Goal: Task Accomplishment & Management: Manage account settings

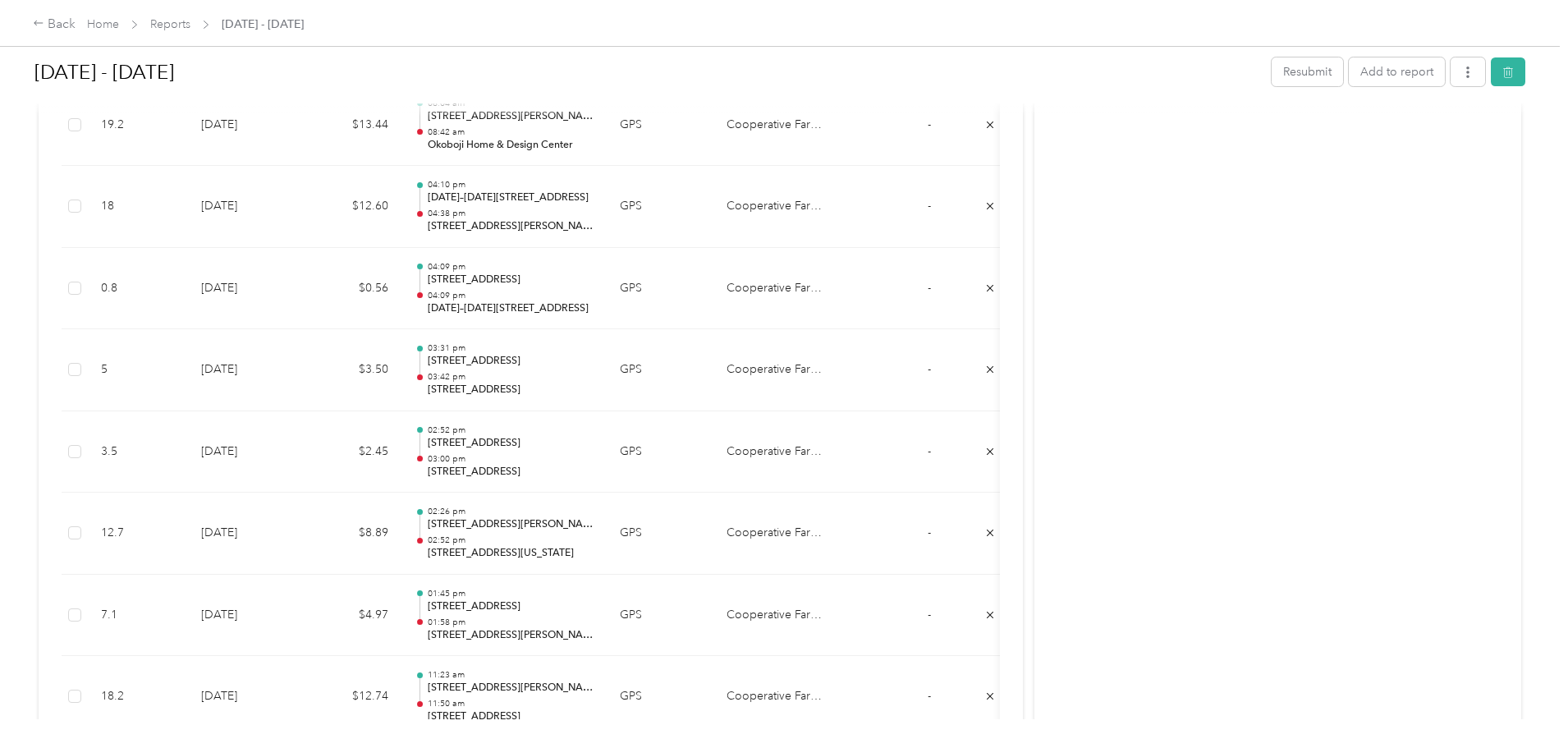
scroll to position [9315, 0]
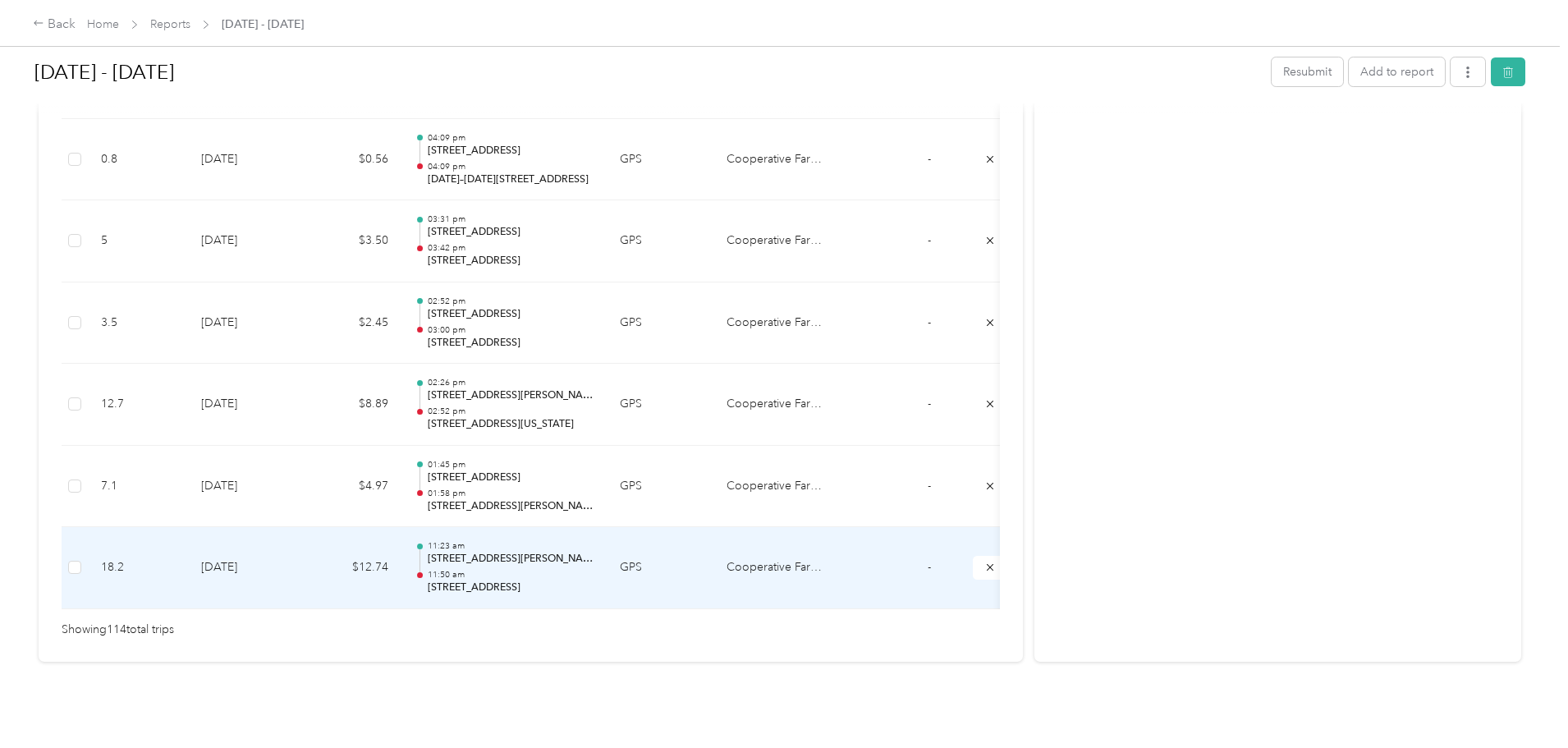
click at [836, 542] on td "Cooperative Farmers Elevator (CFE)" at bounding box center [775, 568] width 123 height 82
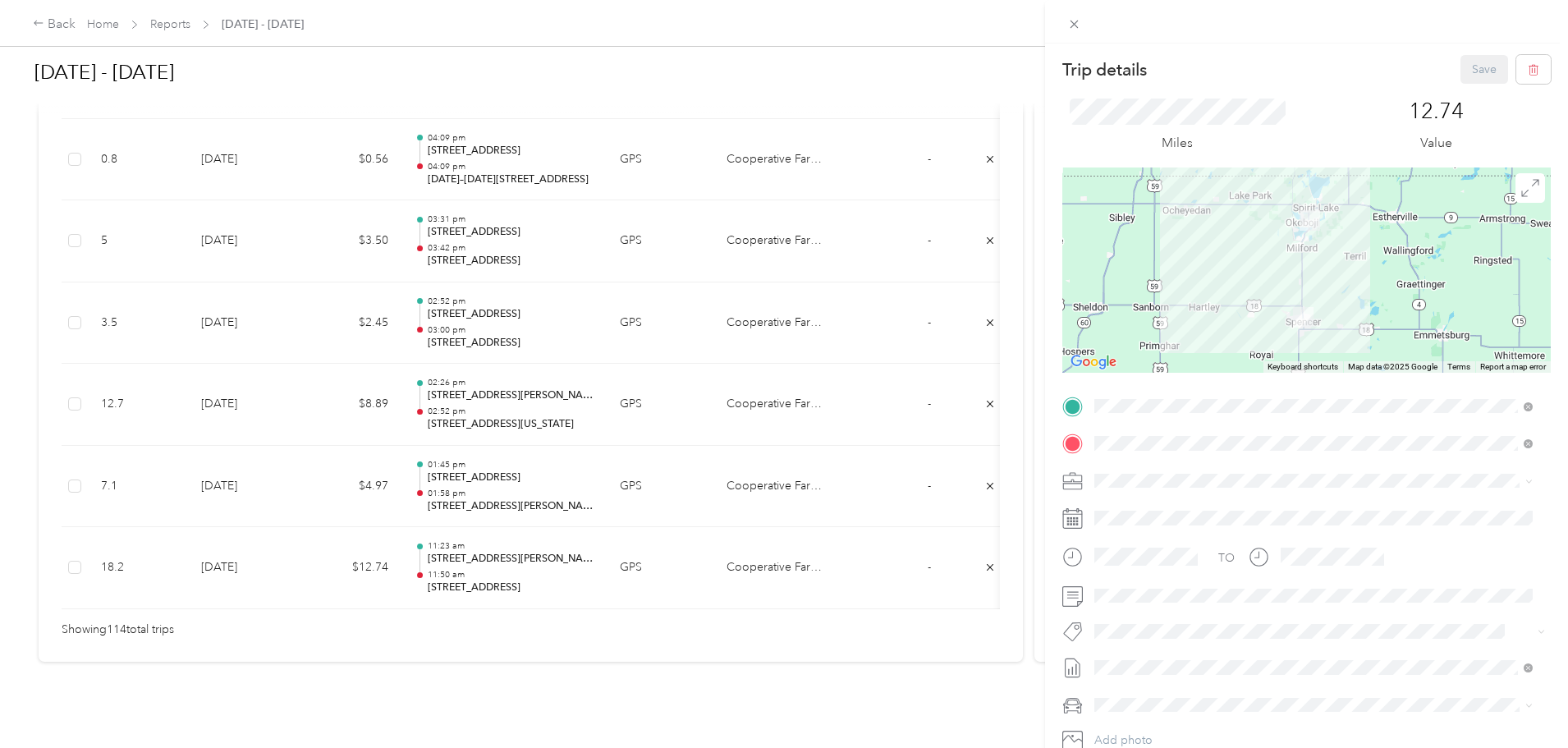
click at [200, 544] on div "Trip details Save This trip cannot be edited because it is either under review,…" at bounding box center [784, 374] width 1568 height 748
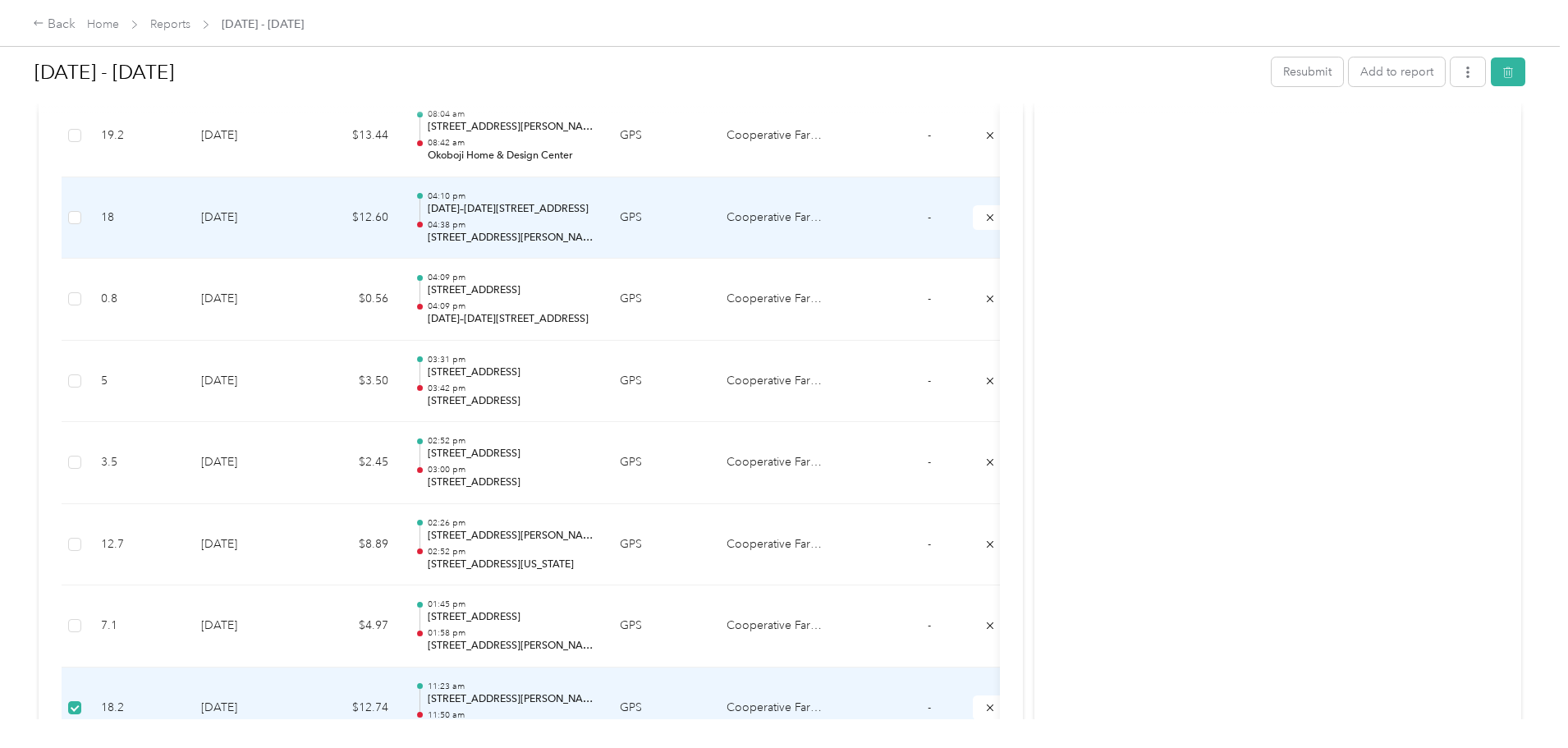
scroll to position [9116, 0]
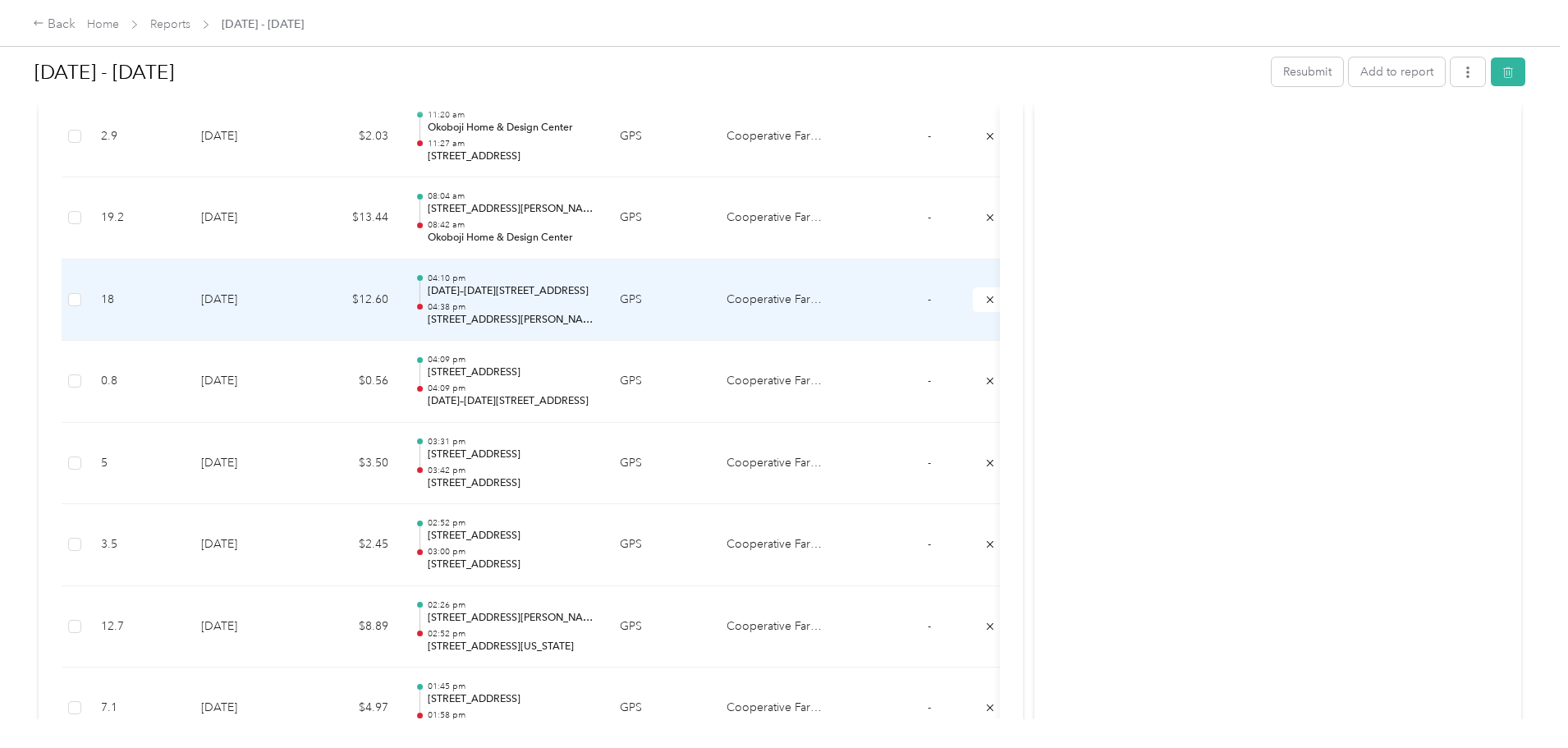
click at [836, 306] on td "Cooperative Farmers Elevator (CFE)" at bounding box center [775, 300] width 123 height 82
click at [836, 295] on td "Cooperative Farmers Elevator (CFE)" at bounding box center [775, 300] width 123 height 82
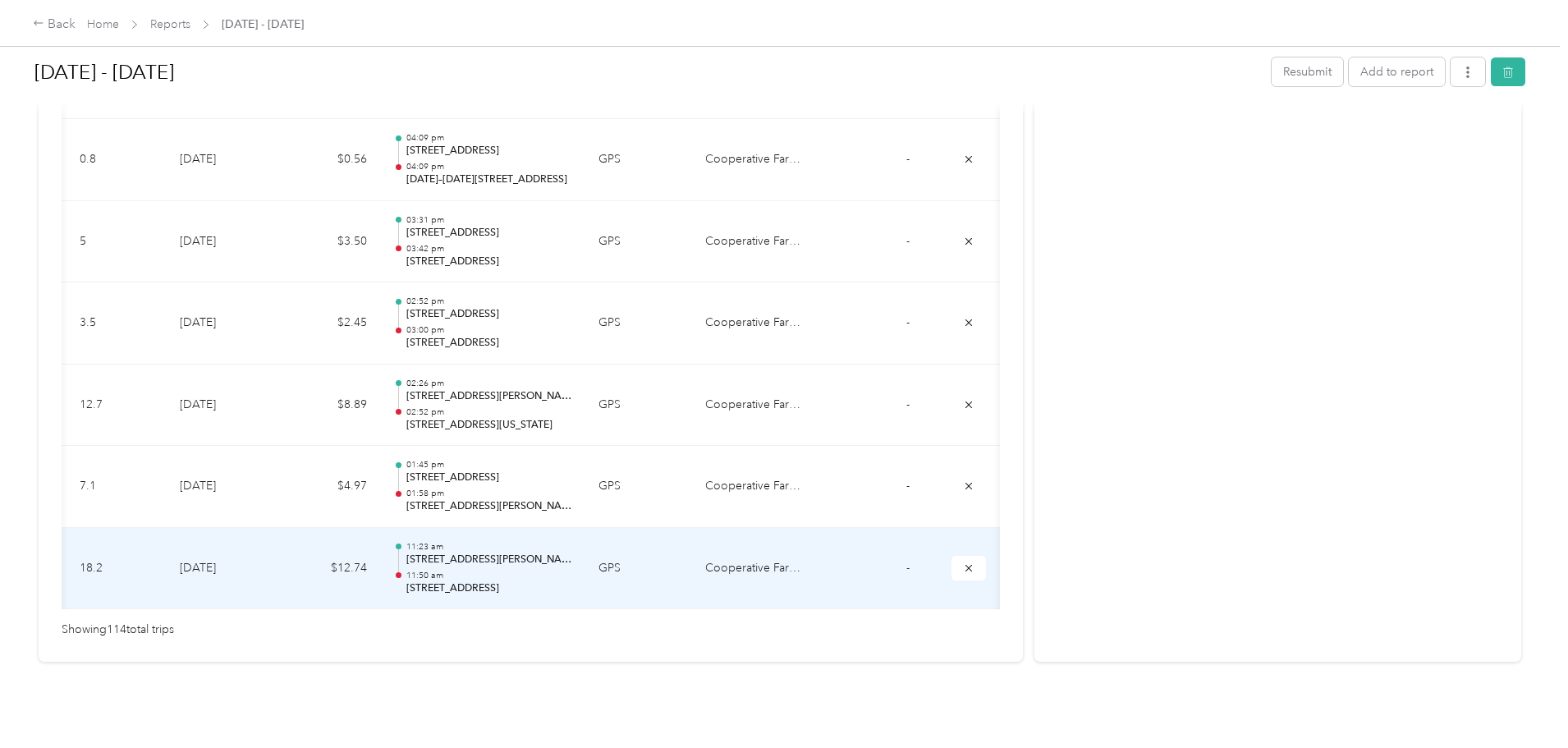
scroll to position [0, 197]
click at [952, 556] on button "submit" at bounding box center [969, 568] width 35 height 24
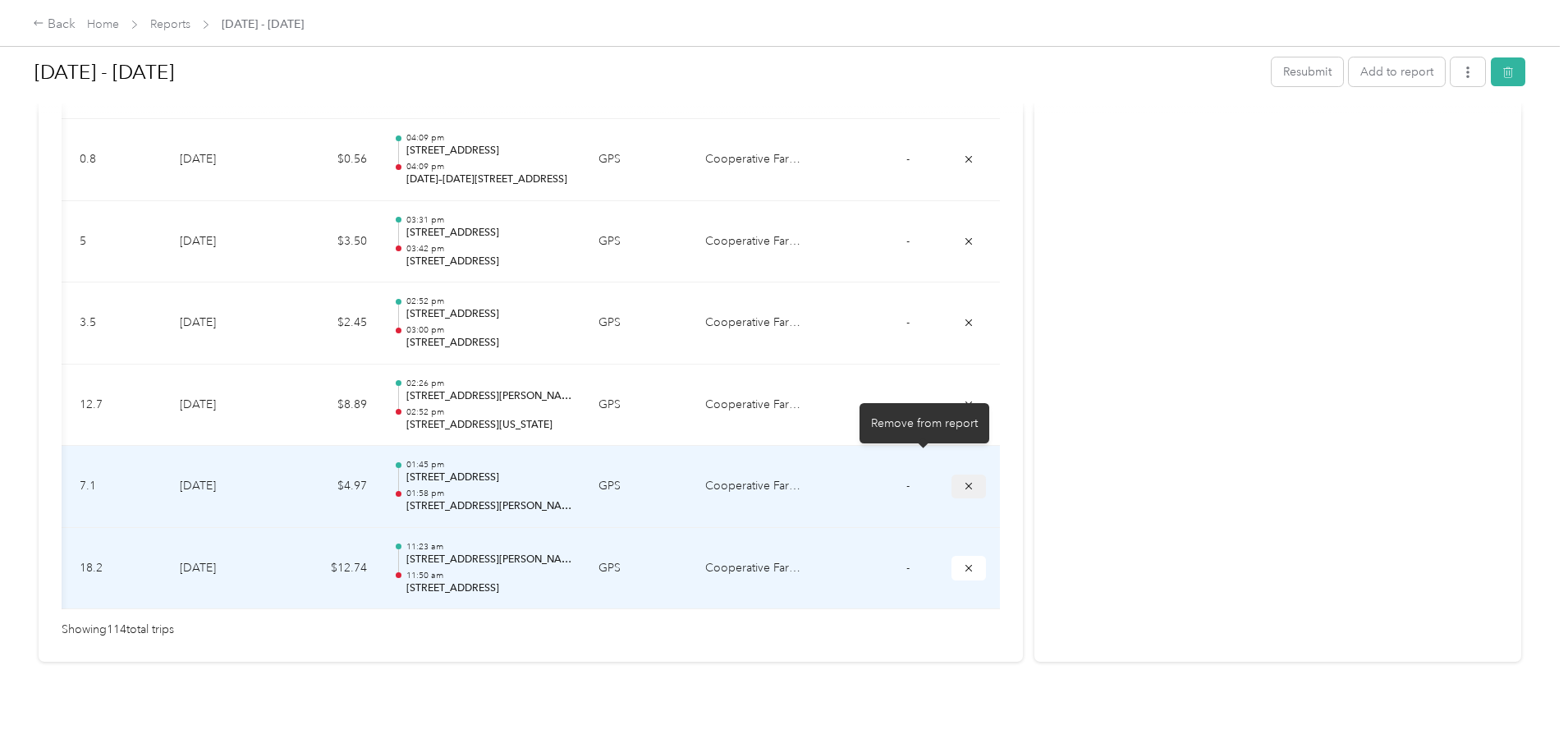
click at [963, 479] on span "submit" at bounding box center [969, 485] width 12 height 14
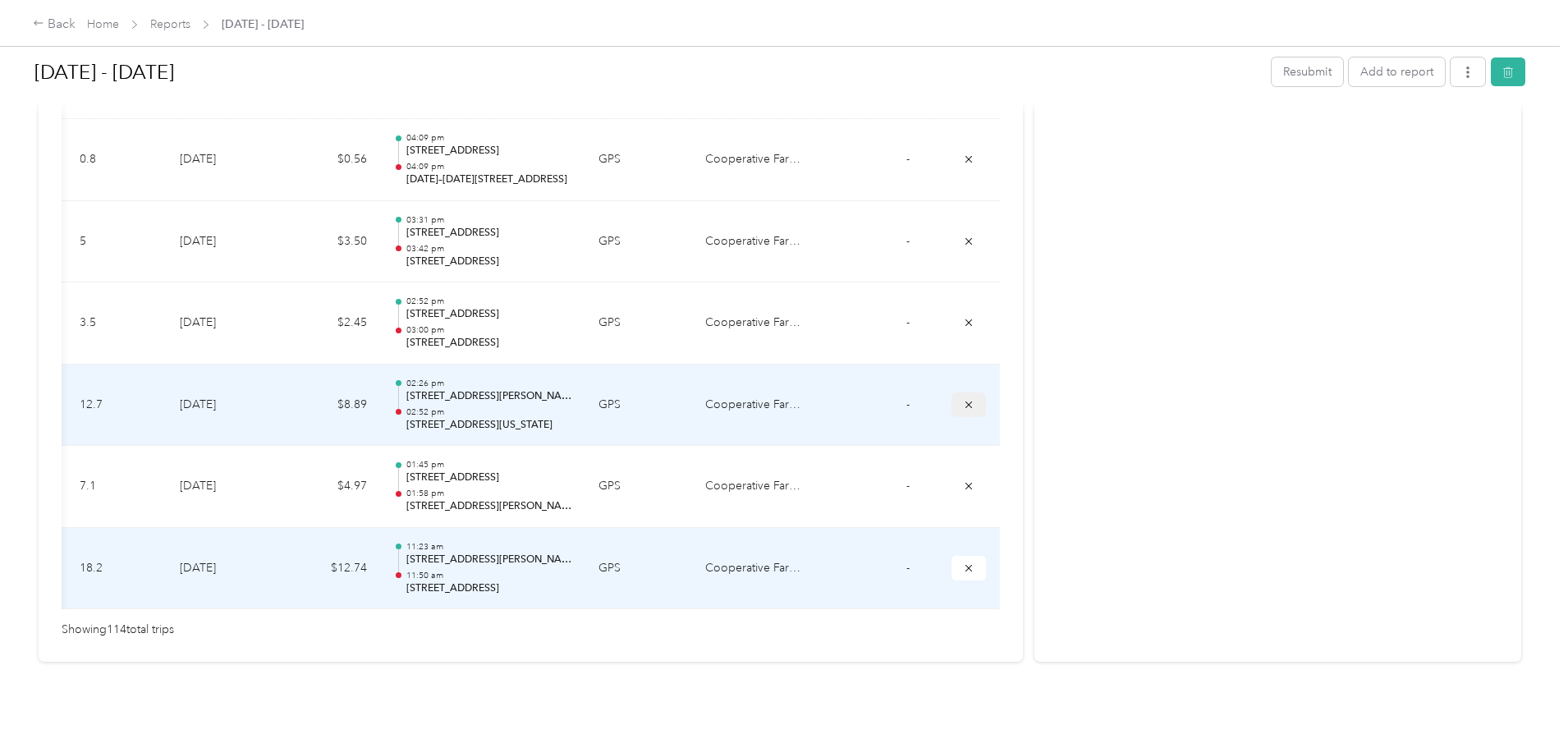
click at [963, 399] on icon "submit" at bounding box center [969, 405] width 12 height 12
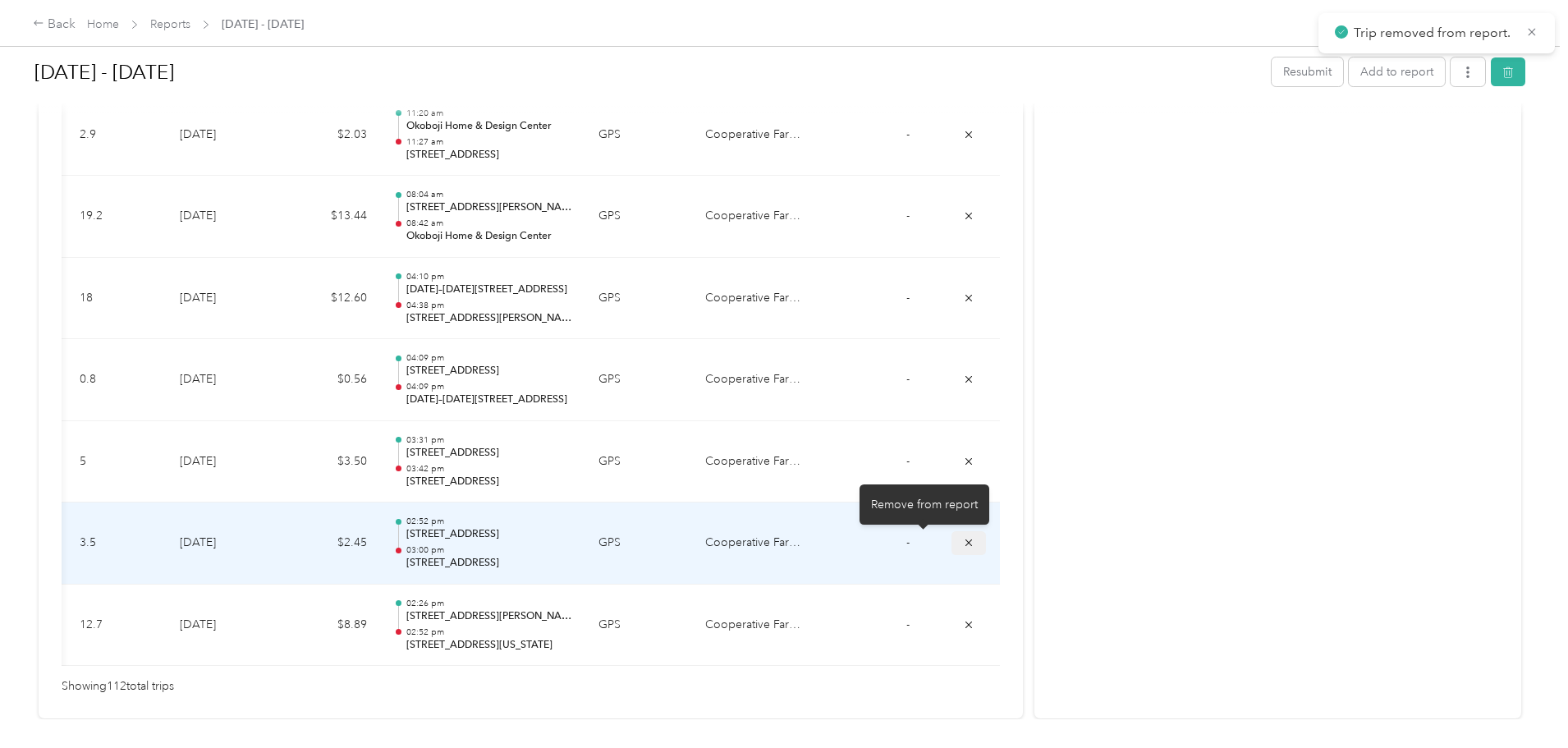
click at [952, 553] on button "submit" at bounding box center [969, 543] width 35 height 24
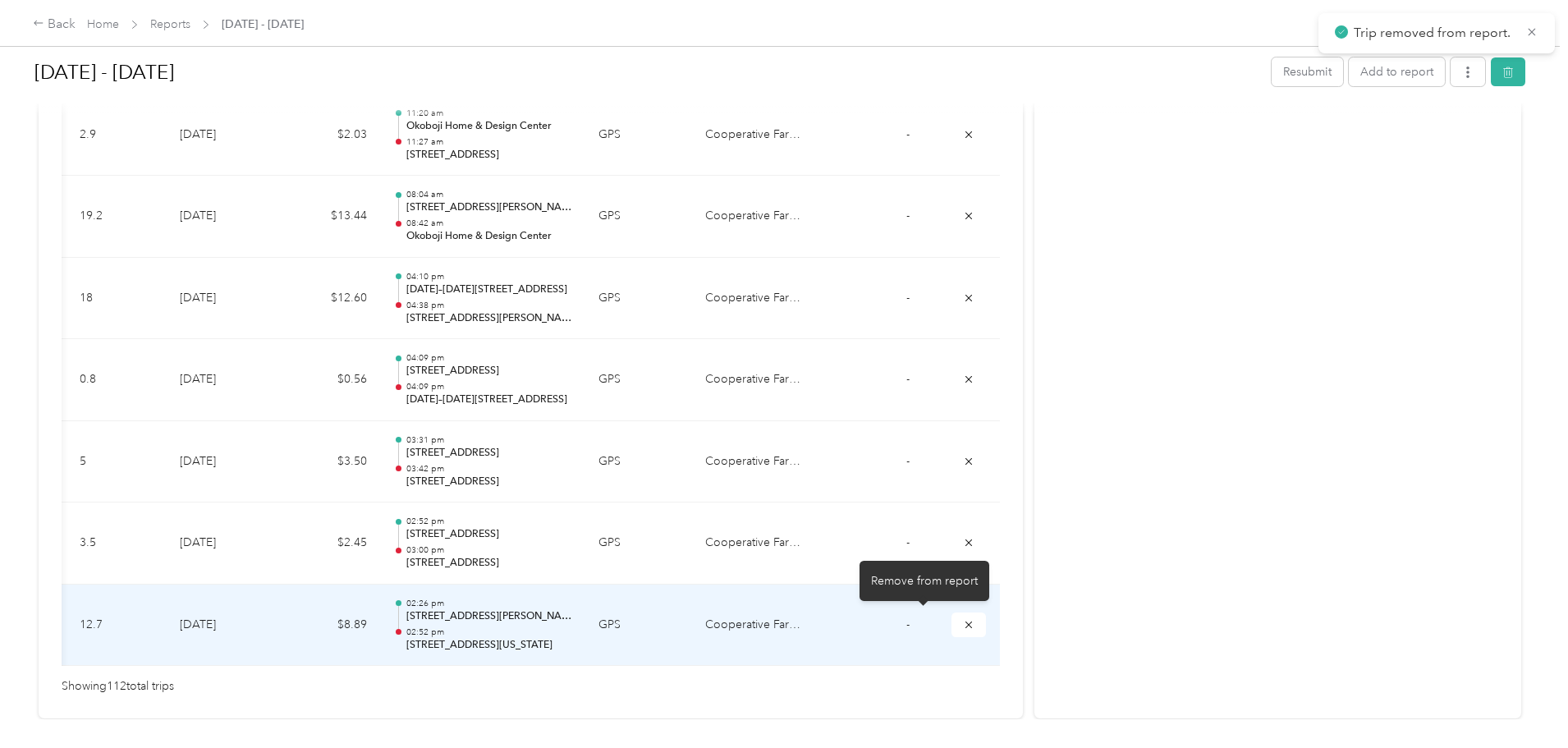
click at [963, 626] on icon "submit" at bounding box center [969, 626] width 12 height 12
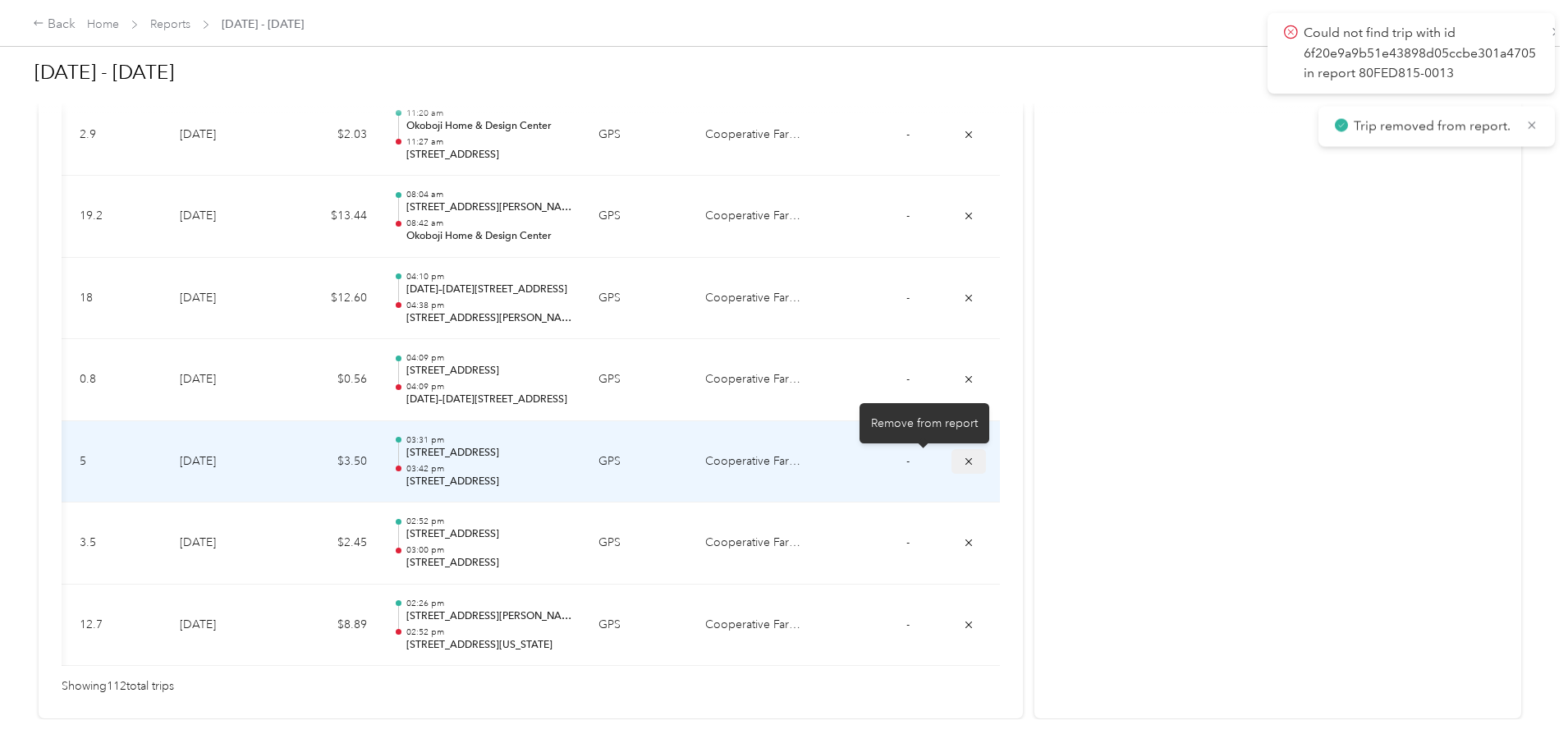
click at [963, 466] on icon "submit" at bounding box center [969, 462] width 12 height 12
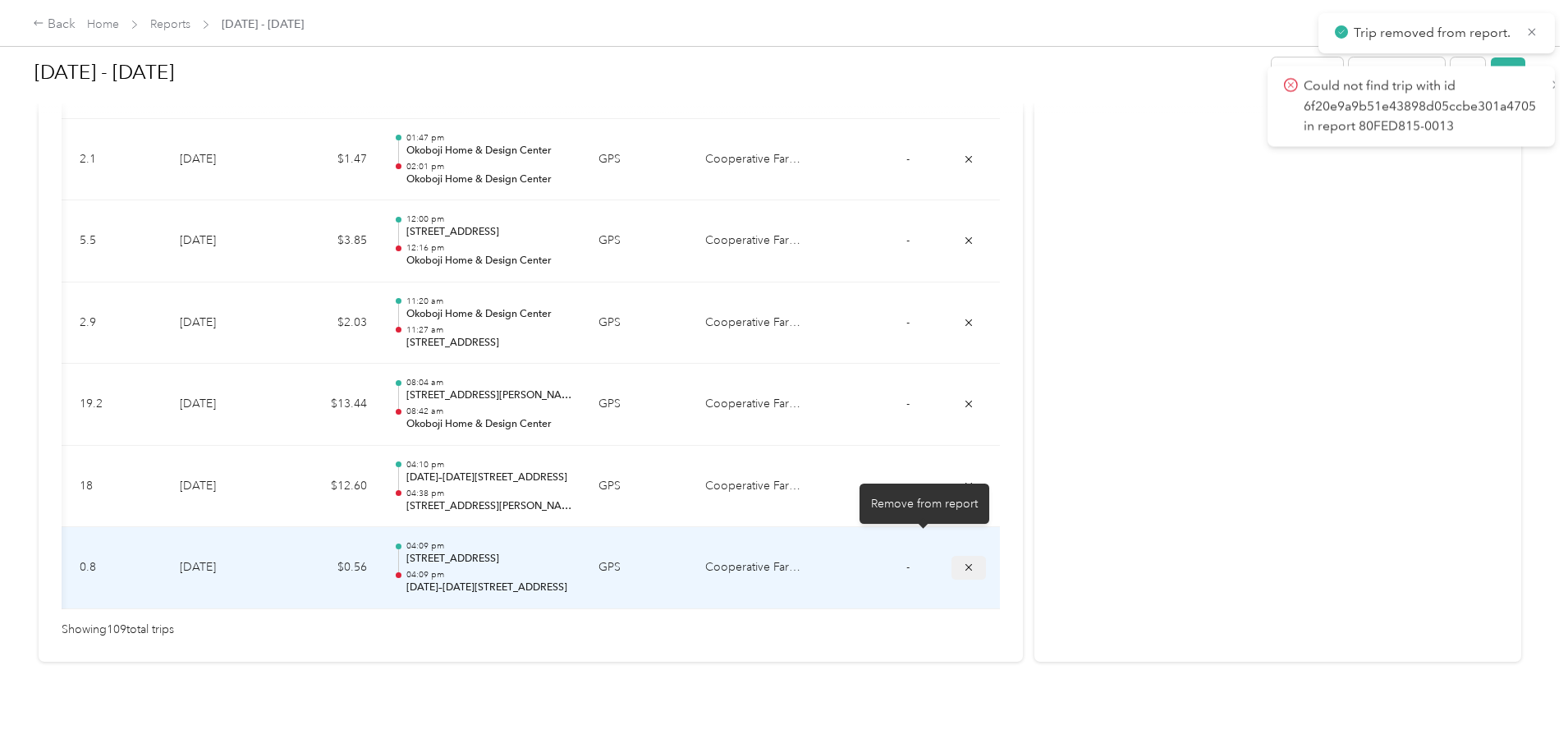
click at [963, 561] on icon "submit" at bounding box center [969, 567] width 12 height 12
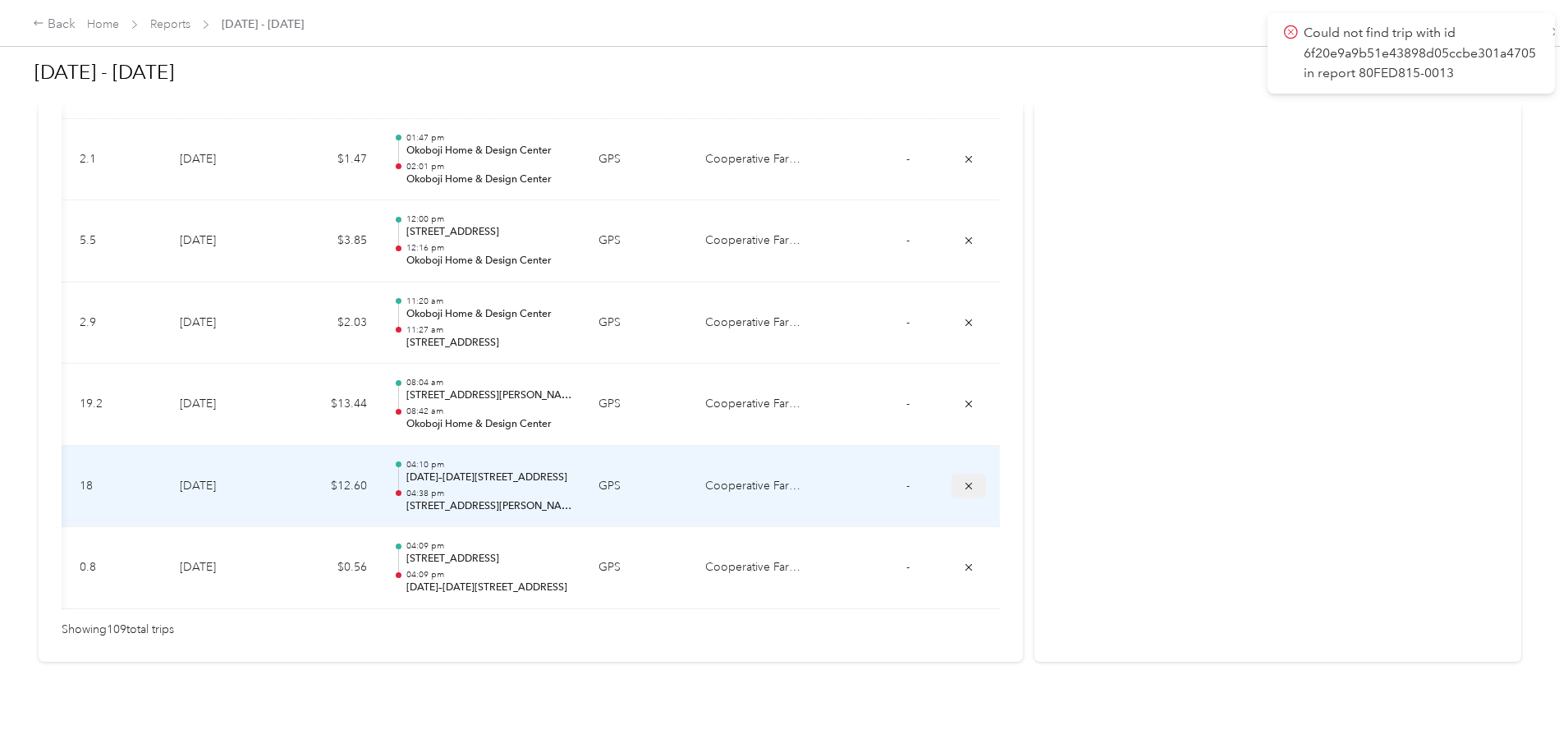
click at [963, 480] on icon "submit" at bounding box center [969, 486] width 12 height 12
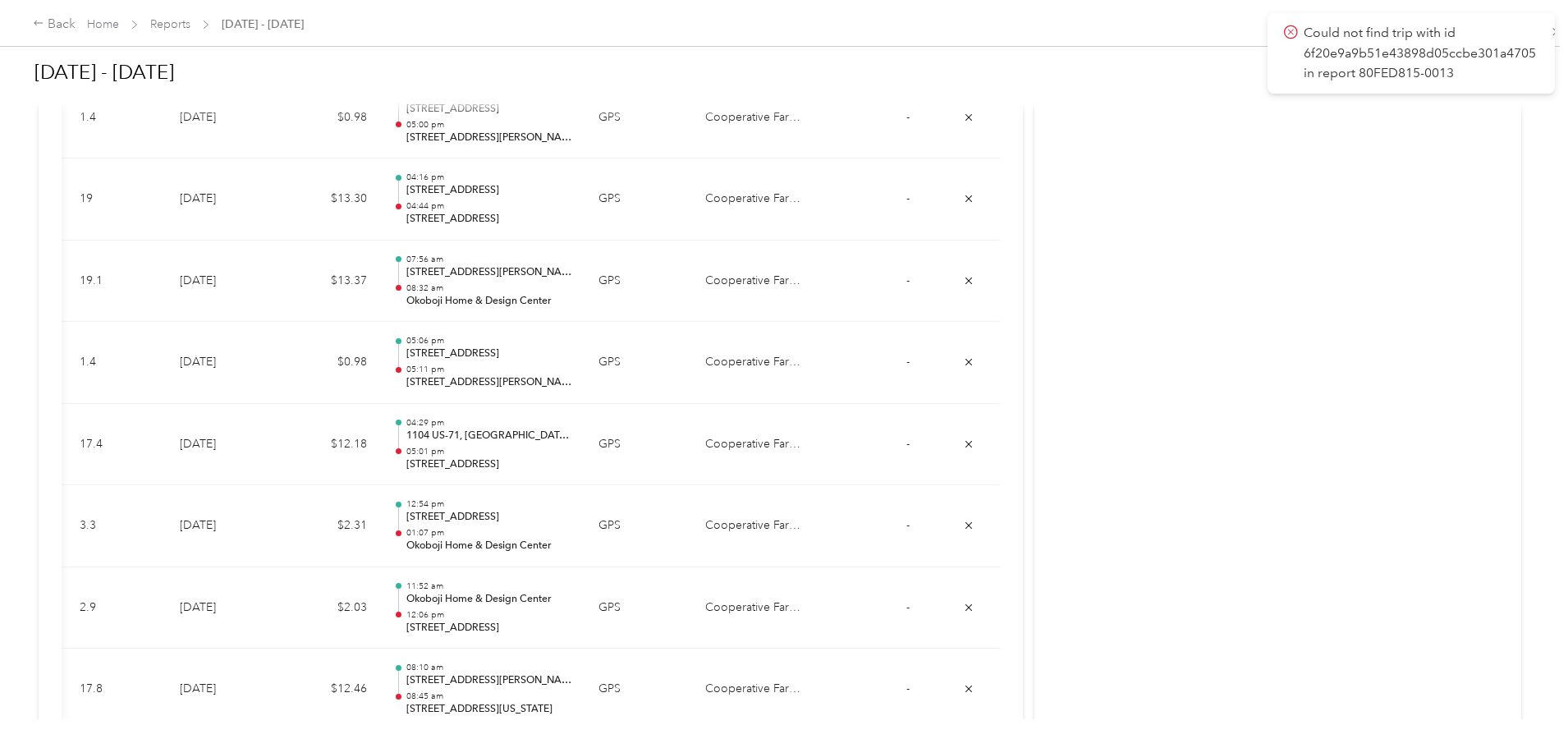
scroll to position [4930, 0]
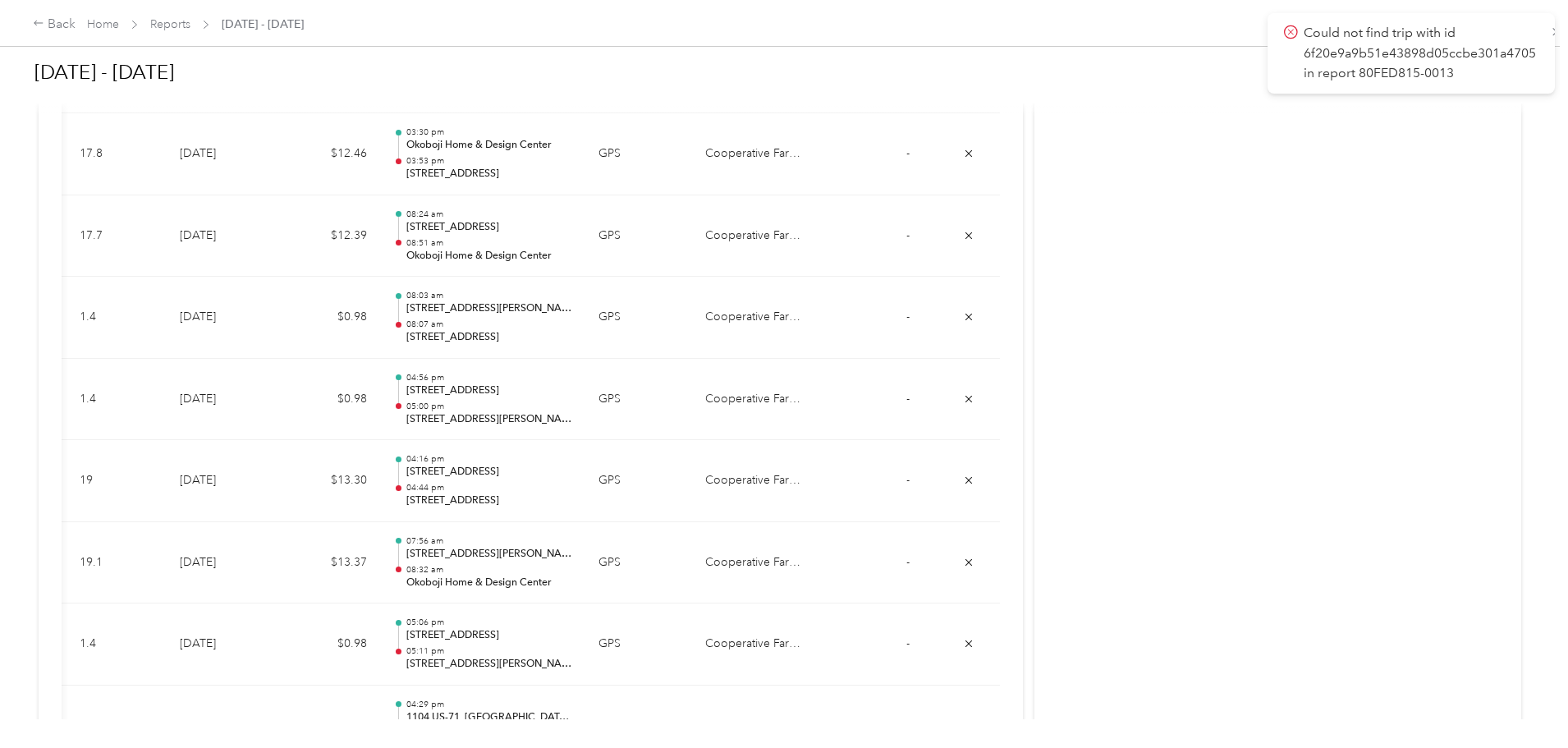
drag, startPoint x: 1436, startPoint y: 388, endPoint x: 1400, endPoint y: 200, distance: 191.4
click at [1400, 198] on div "Back Home Reports [DATE] - [DATE] [DATE] - [DATE] Resubmit Add to report Reject…" at bounding box center [780, 374] width 1560 height 748
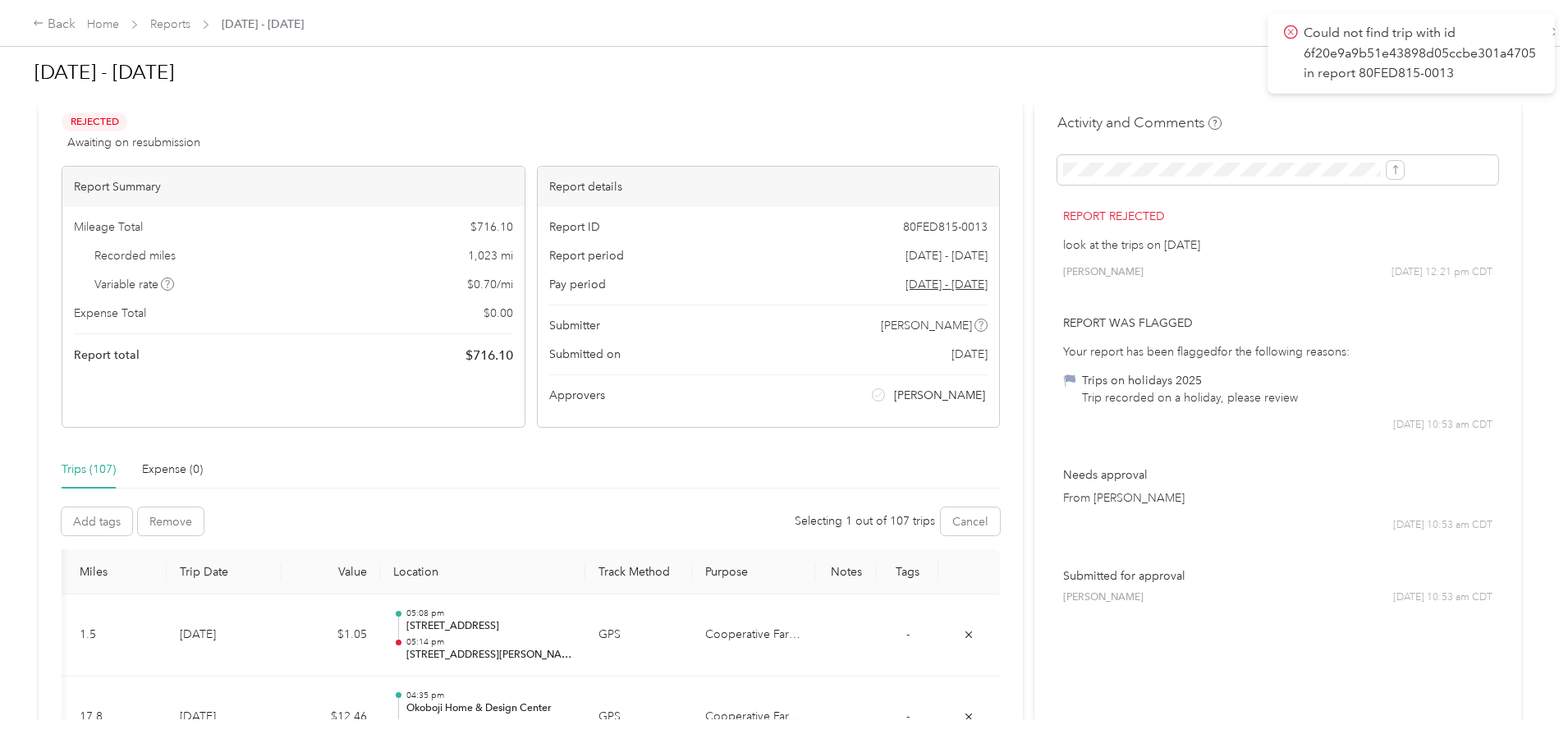
scroll to position [0, 0]
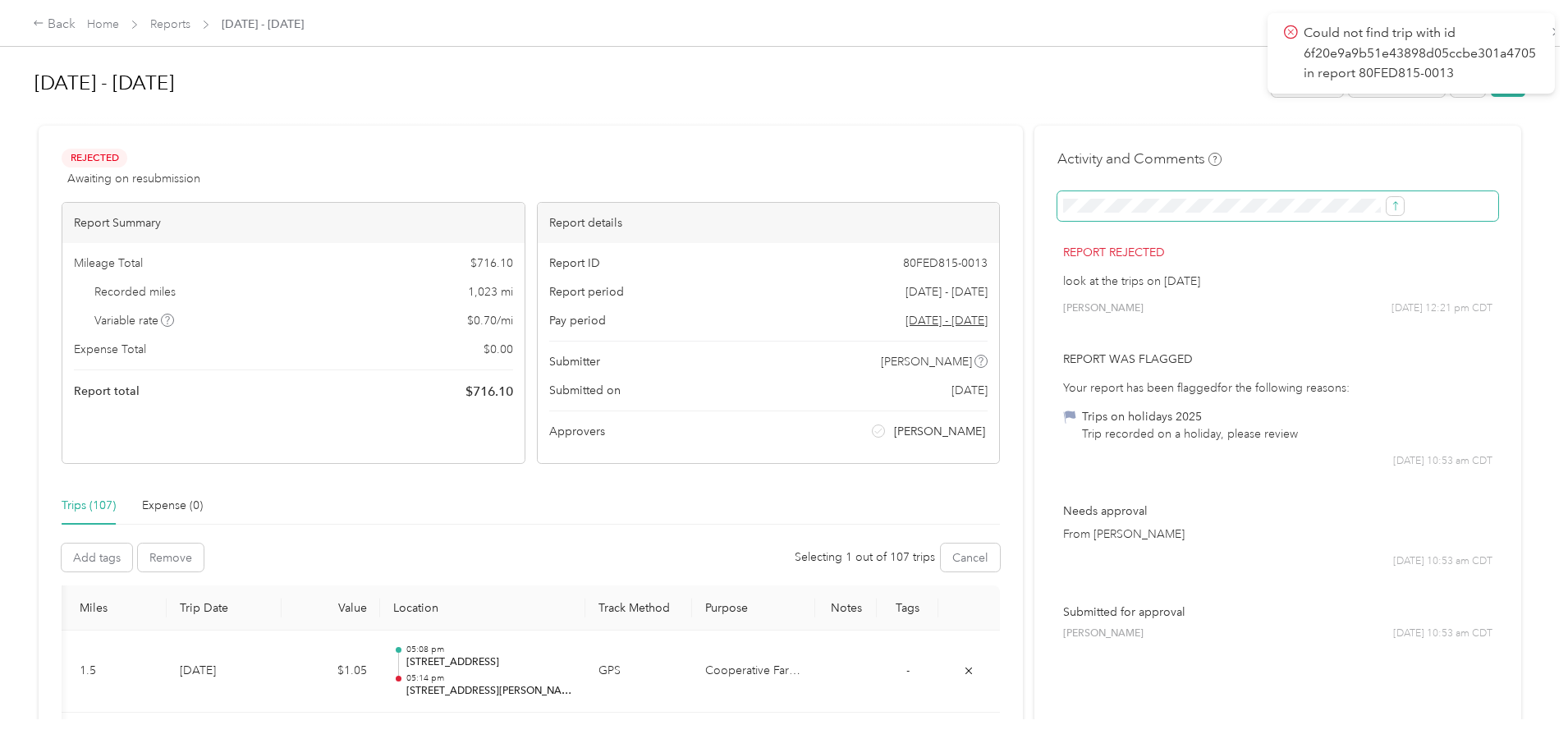
click at [1203, 214] on span at bounding box center [1278, 206] width 441 height 30
click at [1387, 207] on button "submit" at bounding box center [1395, 205] width 17 height 18
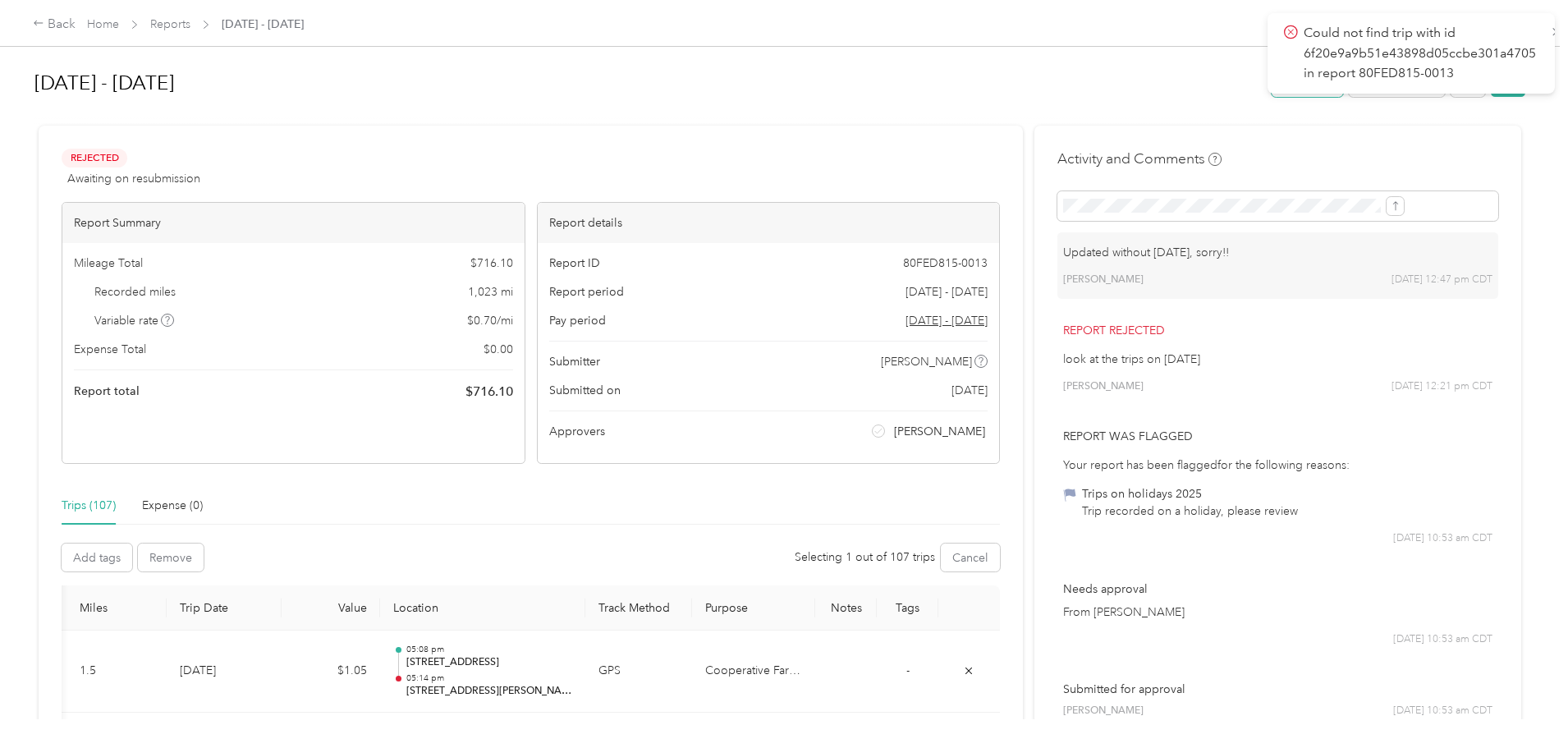
click at [1272, 93] on button "Resubmit" at bounding box center [1307, 83] width 72 height 29
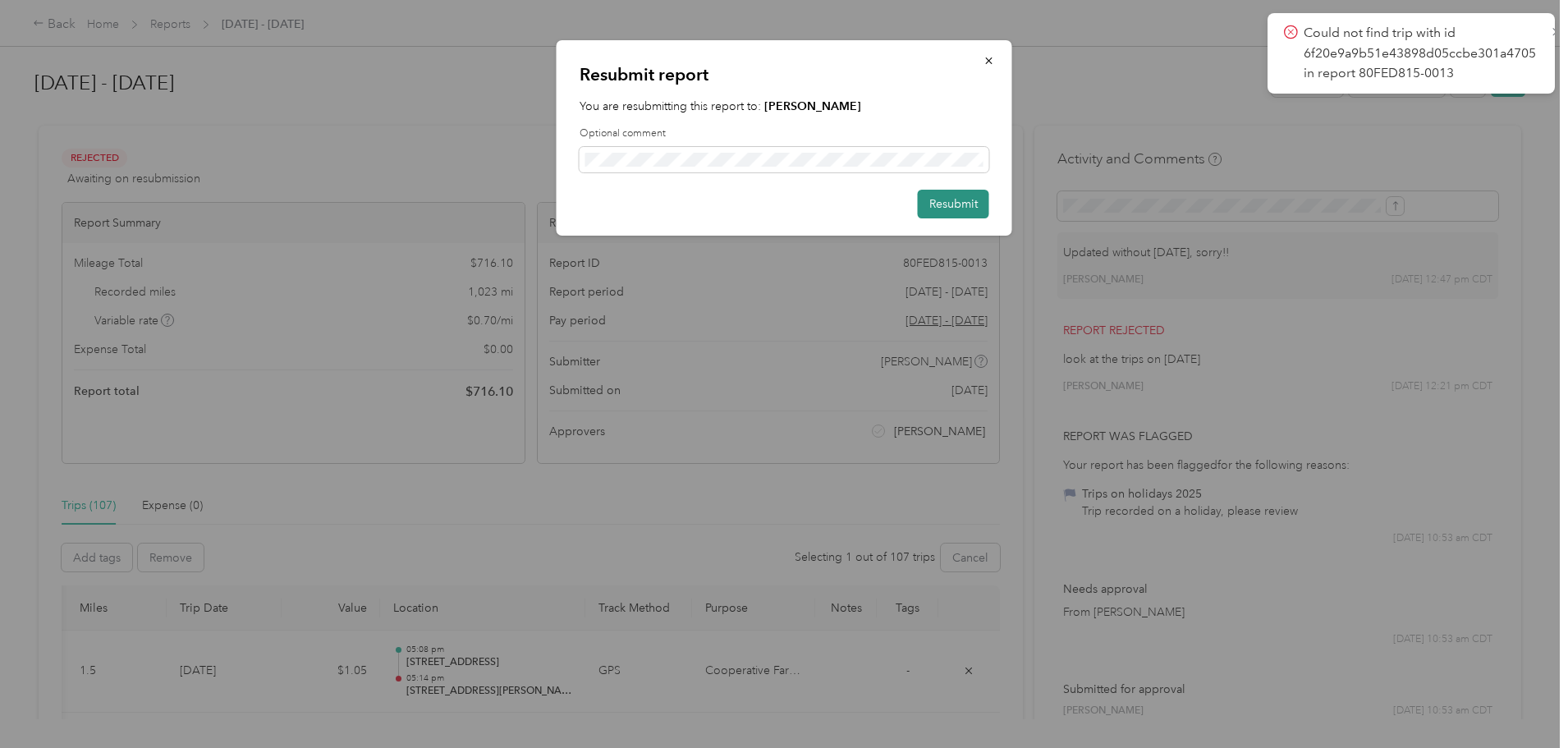
click at [939, 203] on button "Resubmit" at bounding box center [954, 204] width 72 height 29
